Goal: Transaction & Acquisition: Subscribe to service/newsletter

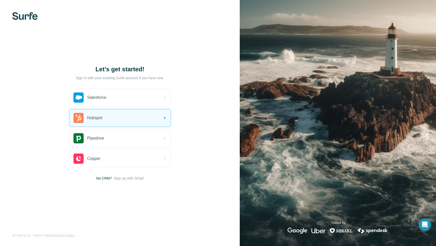
click at [165, 120] on icon at bounding box center [165, 118] width 6 height 6
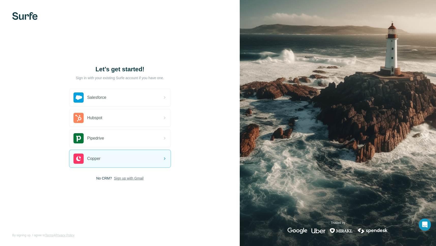
click at [130, 179] on span "Sign up with Gmail" at bounding box center [129, 177] width 30 height 5
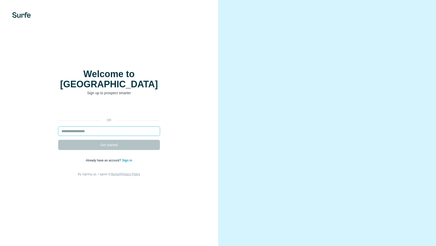
click at [139, 126] on input "email" at bounding box center [109, 130] width 102 height 9
click at [107, 126] on input "email" at bounding box center [109, 130] width 102 height 9
click at [102, 128] on input "email" at bounding box center [109, 130] width 102 height 9
click at [94, 128] on input "email" at bounding box center [109, 130] width 102 height 9
paste input "**********"
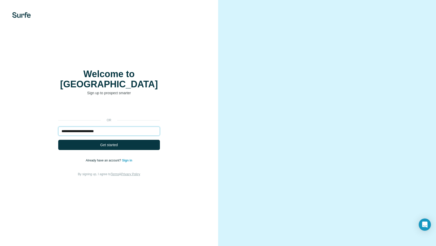
click at [62, 126] on input "**********" at bounding box center [109, 130] width 102 height 9
type input "**********"
click at [107, 142] on span "Get started" at bounding box center [109, 144] width 18 height 5
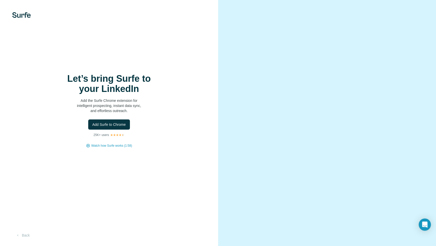
click at [419, 10] on div at bounding box center [327, 123] width 218 height 246
click at [117, 124] on span "Add Surfe to Chrome" at bounding box center [109, 124] width 34 height 5
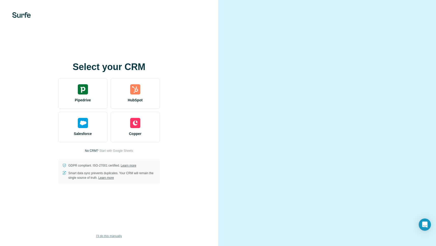
click at [115, 237] on span "I’ll do this manually" at bounding box center [109, 235] width 26 height 5
click at [119, 236] on span "I’ll do this manually" at bounding box center [109, 235] width 26 height 5
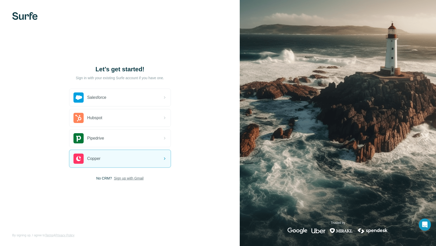
click at [130, 175] on span "Sign up with Gmail" at bounding box center [129, 177] width 30 height 5
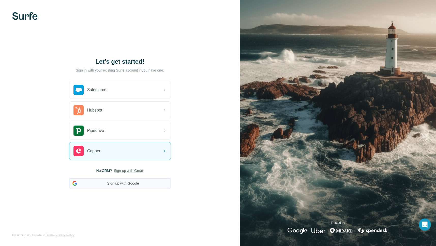
click at [132, 183] on button "Sign up with Google" at bounding box center [120, 183] width 102 height 10
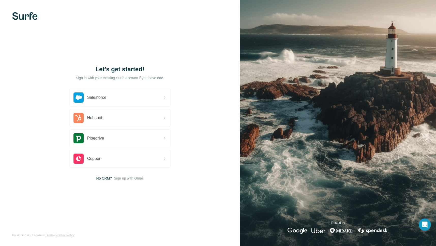
click at [103, 178] on span "No CRM?" at bounding box center [104, 177] width 16 height 5
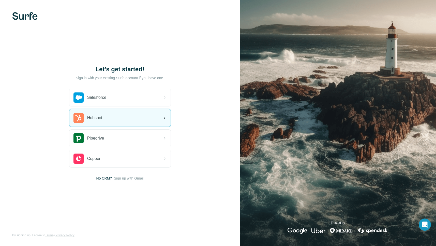
click at [162, 119] on icon at bounding box center [165, 118] width 6 height 6
